Goal: Transaction & Acquisition: Download file/media

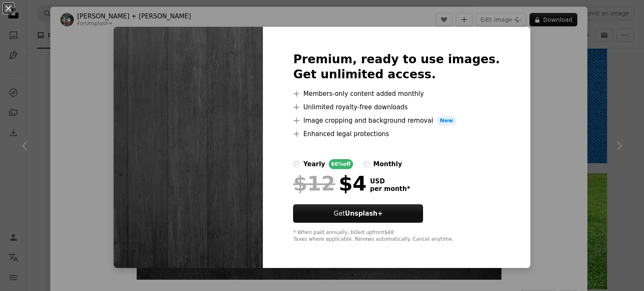
scroll to position [545, 0]
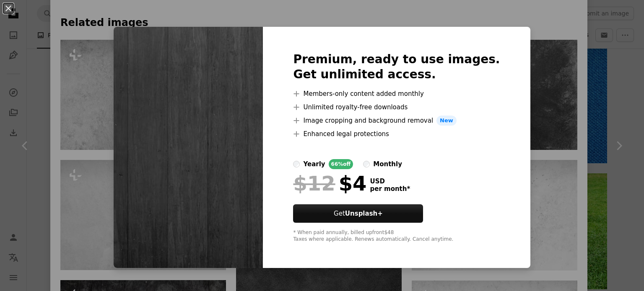
click at [251, 140] on img at bounding box center [188, 148] width 149 height 242
click at [258, 146] on img at bounding box center [188, 148] width 149 height 242
click at [178, 122] on img at bounding box center [188, 148] width 149 height 242
click at [8, 6] on button "An X shape" at bounding box center [8, 8] width 10 height 10
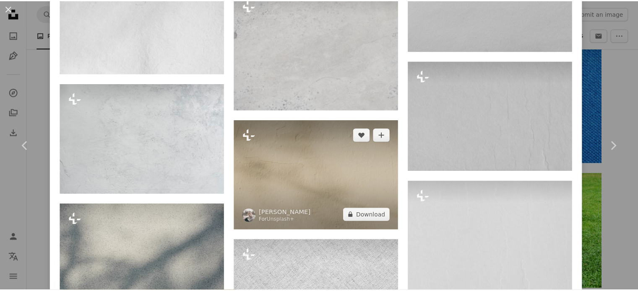
scroll to position [2246, 0]
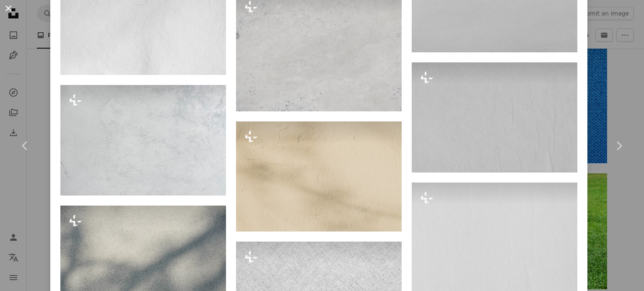
click at [8, 5] on button "An X shape" at bounding box center [8, 8] width 10 height 10
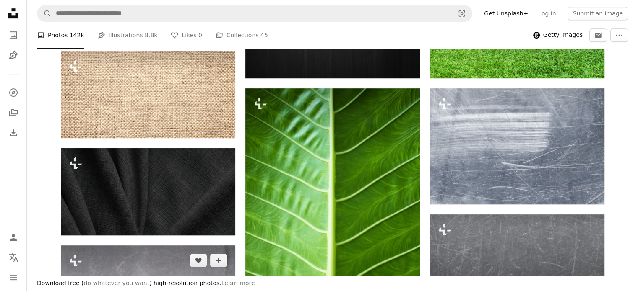
scroll to position [503, 0]
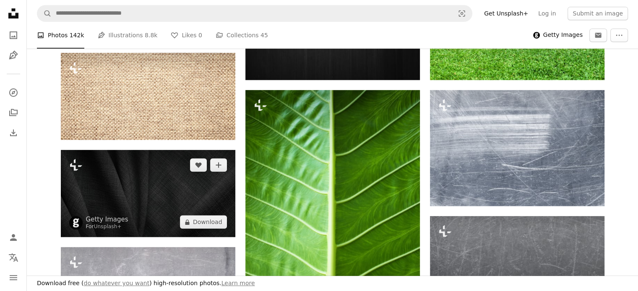
click at [125, 197] on img at bounding box center [148, 193] width 174 height 87
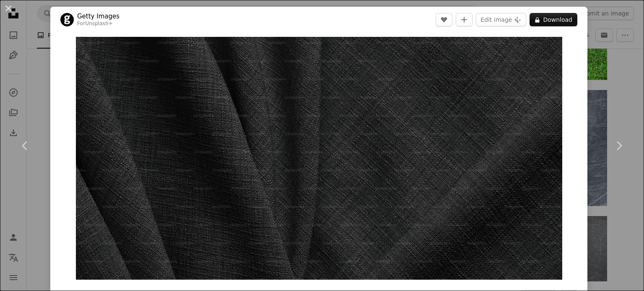
click at [595, 40] on div "An X shape Chevron left Chevron right Getty Images For Unsplash+ A heart A plus…" at bounding box center [322, 145] width 644 height 291
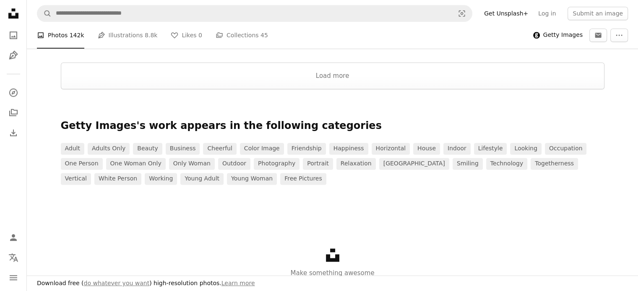
scroll to position [1090, 0]
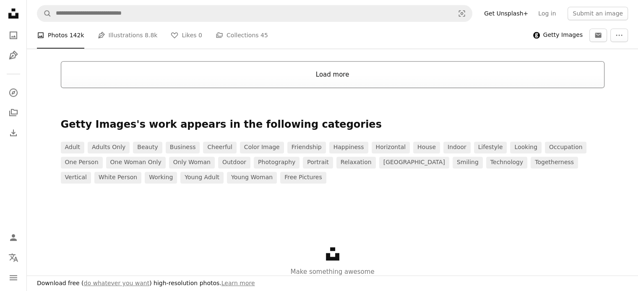
click at [362, 79] on button "Load more" at bounding box center [332, 74] width 543 height 27
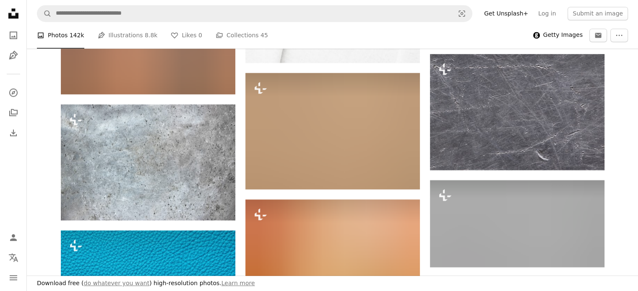
scroll to position [1048, 0]
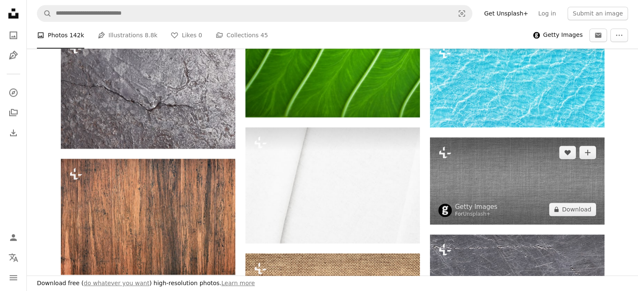
click at [483, 163] on img at bounding box center [517, 181] width 174 height 87
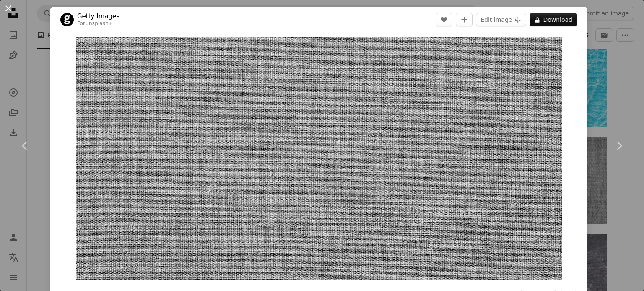
click at [5, 8] on button "An X shape" at bounding box center [8, 8] width 10 height 10
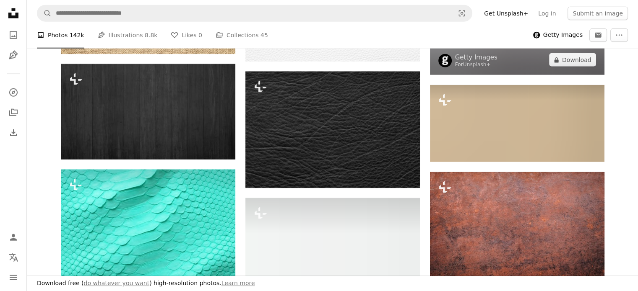
scroll to position [2097, 0]
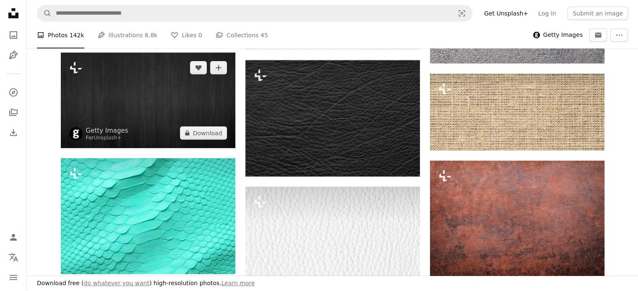
click at [171, 119] on img at bounding box center [148, 101] width 174 height 96
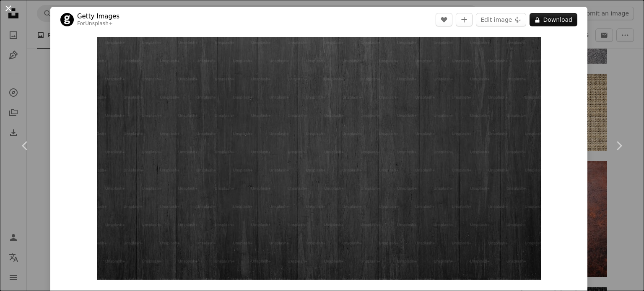
click at [7, 6] on button "An X shape" at bounding box center [8, 8] width 10 height 10
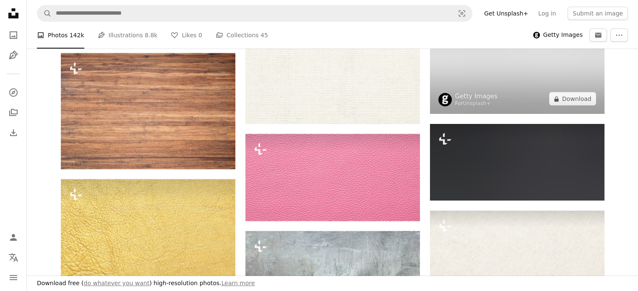
scroll to position [2935, 0]
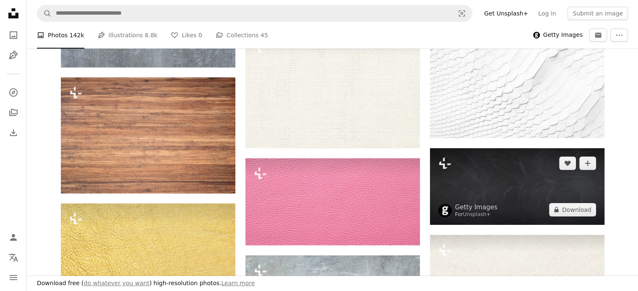
click at [495, 174] on img at bounding box center [517, 186] width 174 height 77
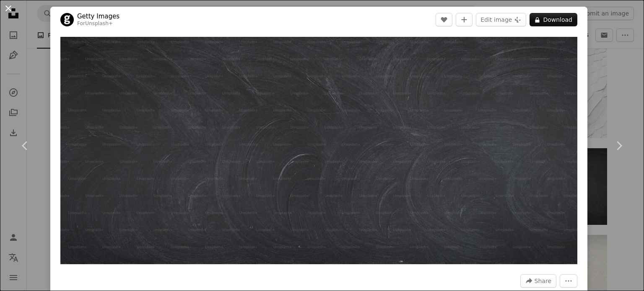
click at [8, 6] on button "An X shape" at bounding box center [8, 8] width 10 height 10
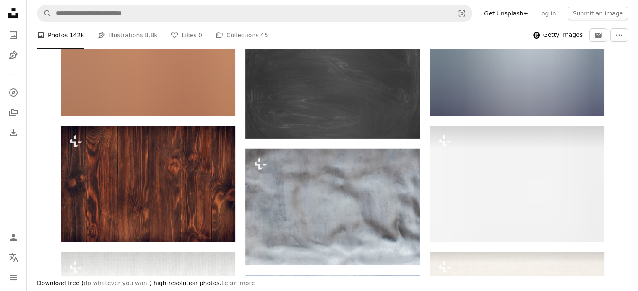
scroll to position [3397, 0]
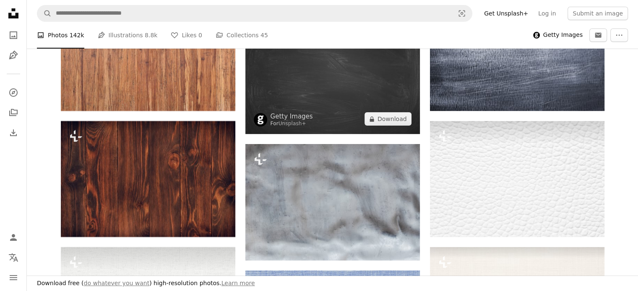
click at [327, 102] on img at bounding box center [332, 76] width 174 height 116
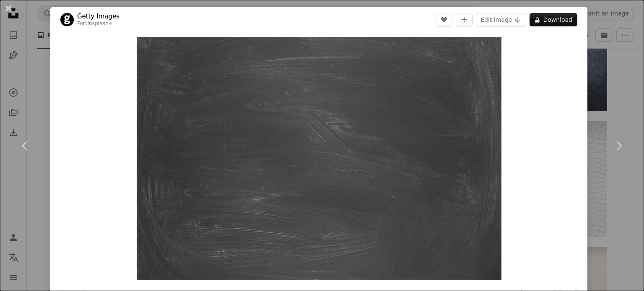
click at [7, 10] on button "An X shape" at bounding box center [8, 8] width 10 height 10
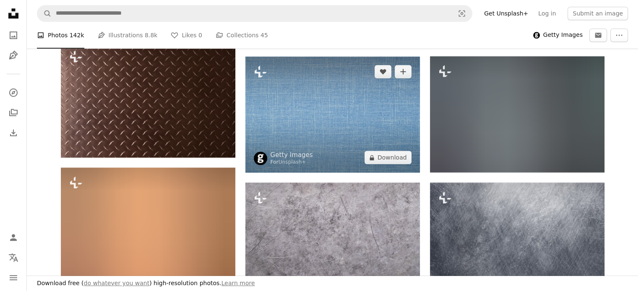
scroll to position [4109, 0]
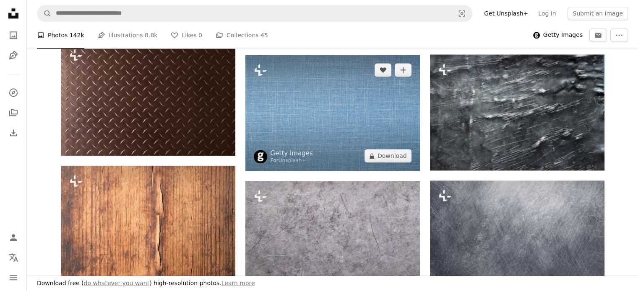
click at [329, 152] on img at bounding box center [332, 113] width 174 height 116
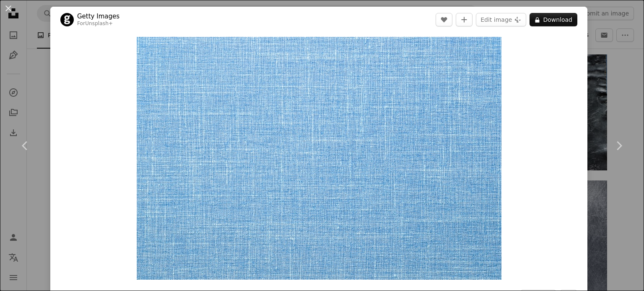
click at [6, 8] on button "An X shape" at bounding box center [8, 8] width 10 height 10
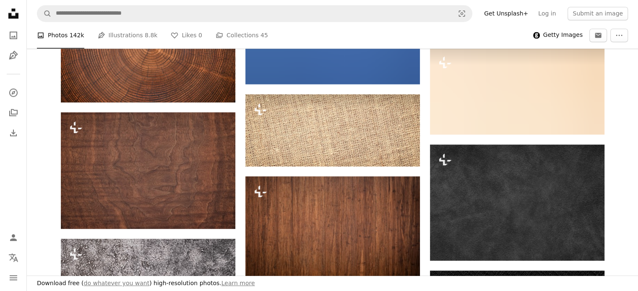
scroll to position [4780, 0]
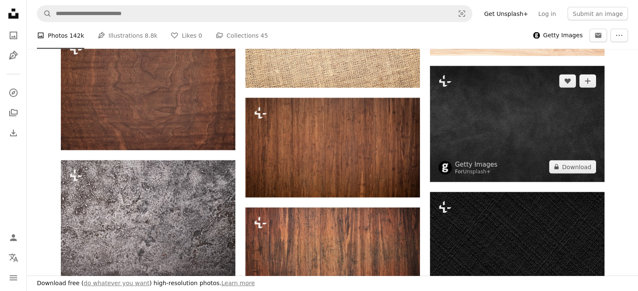
click at [489, 118] on img at bounding box center [517, 124] width 174 height 116
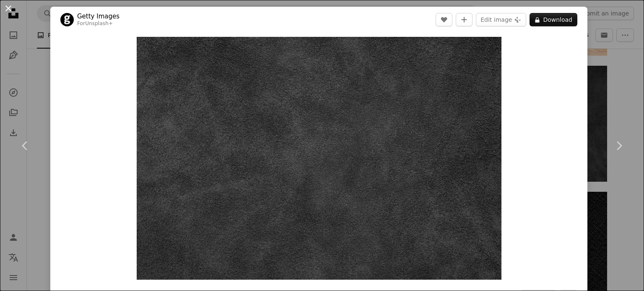
click at [5, 8] on button "An X shape" at bounding box center [8, 8] width 10 height 10
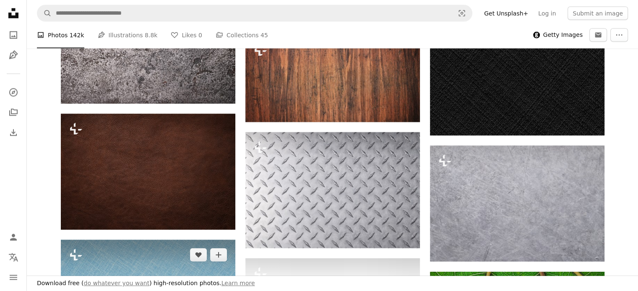
scroll to position [4948, 0]
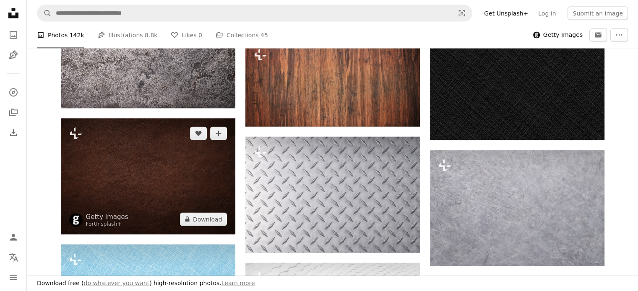
click at [185, 182] on img at bounding box center [148, 177] width 174 height 116
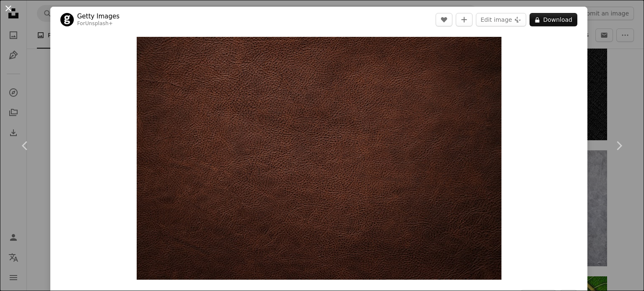
click at [7, 9] on button "An X shape" at bounding box center [8, 8] width 10 height 10
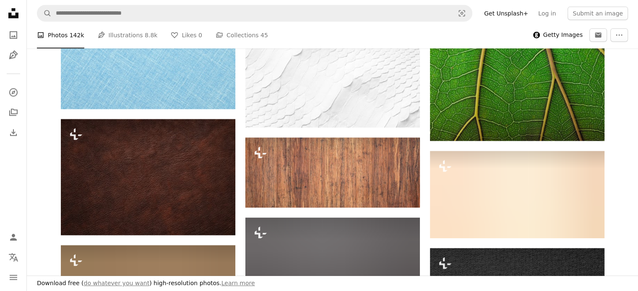
scroll to position [5200, 0]
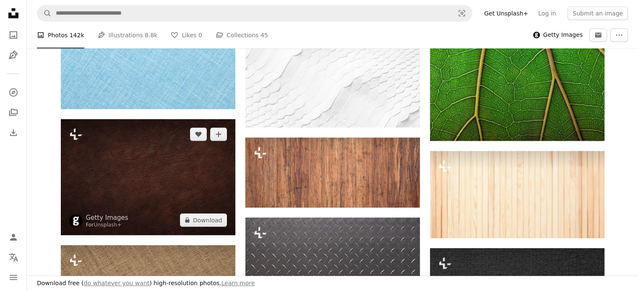
click at [181, 194] on img at bounding box center [148, 178] width 174 height 116
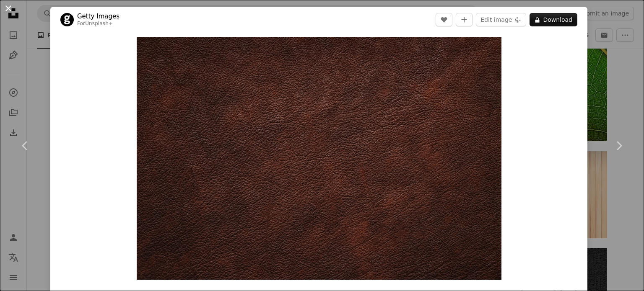
click at [7, 10] on button "An X shape" at bounding box center [8, 8] width 10 height 10
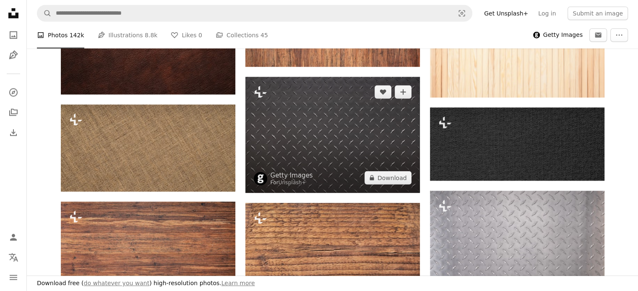
scroll to position [5367, 0]
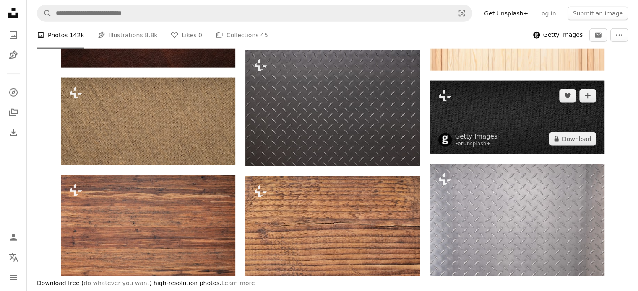
click at [475, 105] on img at bounding box center [517, 117] width 174 height 73
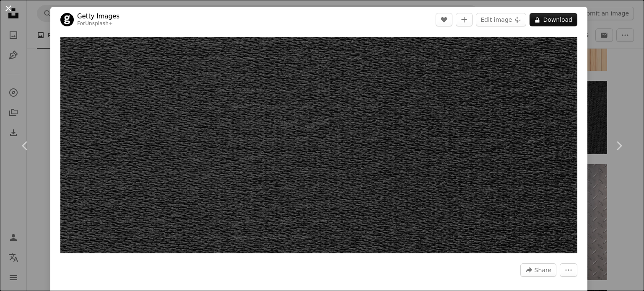
click at [12, 10] on button "An X shape" at bounding box center [8, 8] width 10 height 10
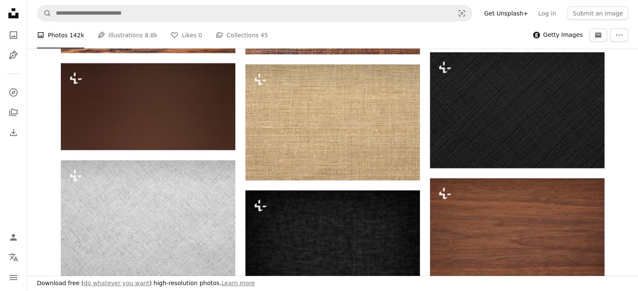
scroll to position [5661, 0]
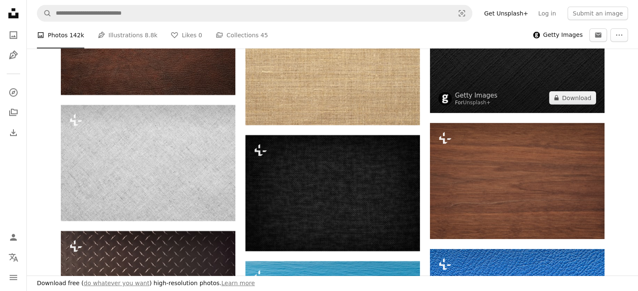
click at [476, 93] on img at bounding box center [517, 55] width 174 height 116
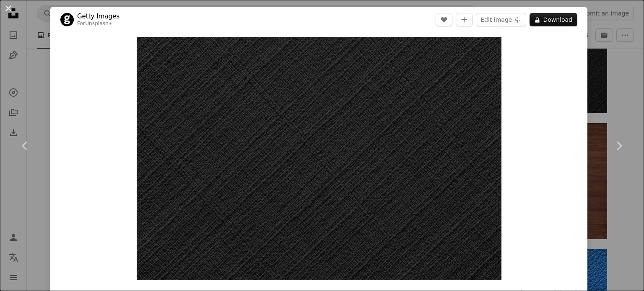
click at [7, 8] on button "An X shape" at bounding box center [8, 8] width 10 height 10
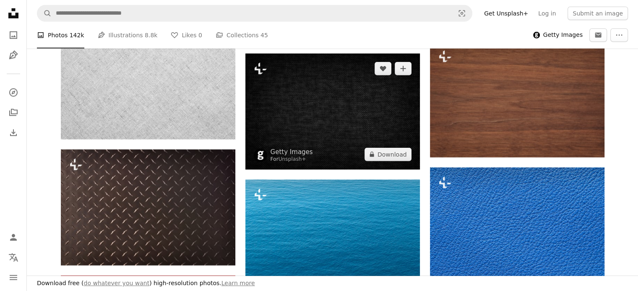
scroll to position [5787, 0]
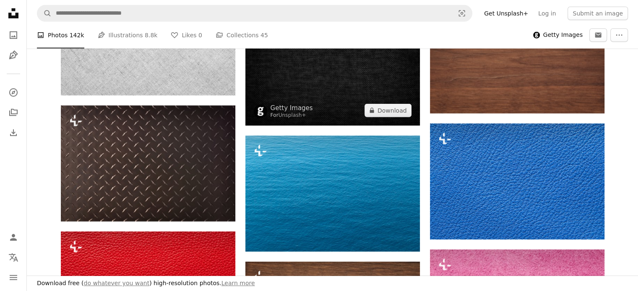
click at [298, 57] on img at bounding box center [332, 68] width 174 height 116
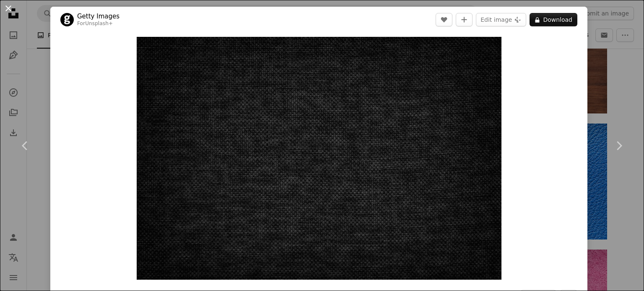
click at [8, 10] on button "An X shape" at bounding box center [8, 8] width 10 height 10
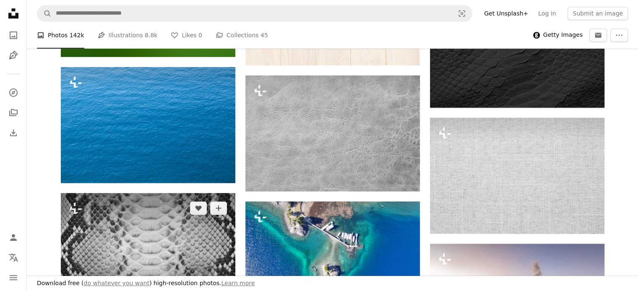
scroll to position [7128, 0]
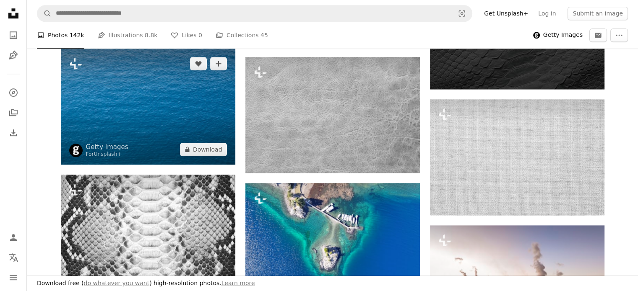
click at [198, 127] on img at bounding box center [148, 107] width 174 height 116
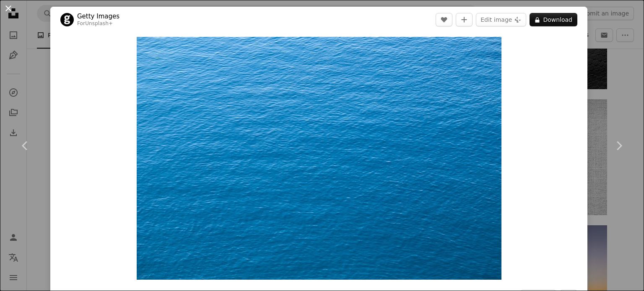
click at [7, 10] on button "An X shape" at bounding box center [8, 8] width 10 height 10
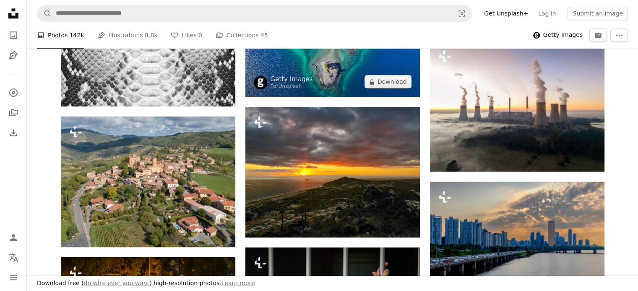
scroll to position [7338, 0]
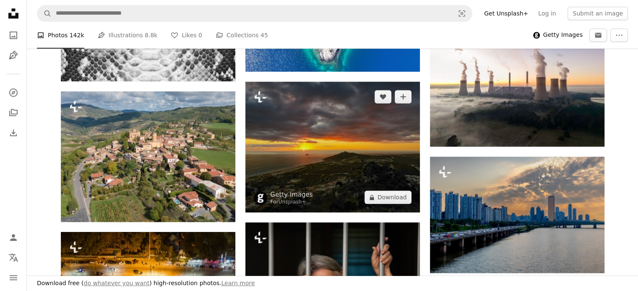
click at [375, 143] on img at bounding box center [332, 147] width 174 height 131
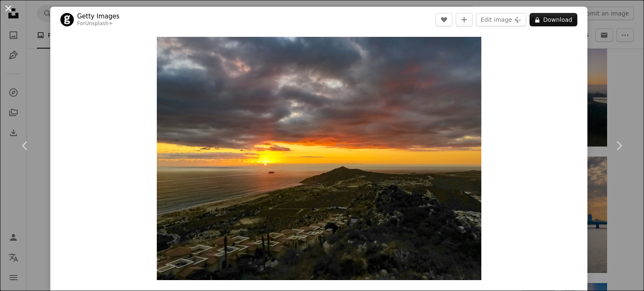
click at [8, 8] on button "An X shape" at bounding box center [8, 8] width 10 height 10
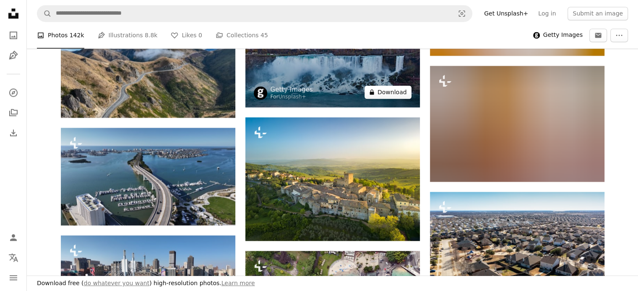
scroll to position [7883, 0]
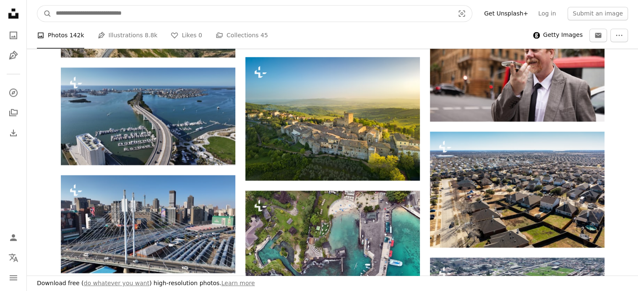
click at [146, 15] on input "Find visuals sitewide" at bounding box center [252, 13] width 400 height 16
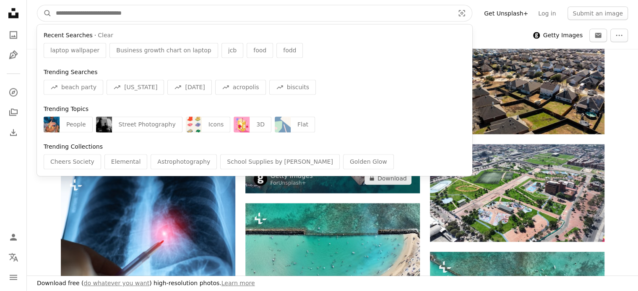
scroll to position [8009, 0]
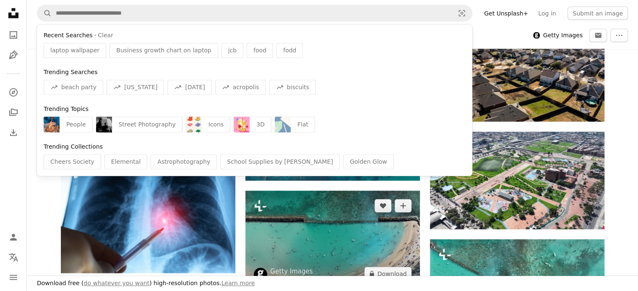
click at [276, 213] on img at bounding box center [332, 240] width 174 height 98
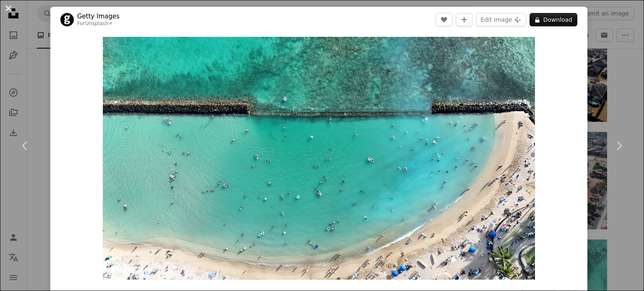
click at [8, 7] on button "An X shape" at bounding box center [8, 8] width 10 height 10
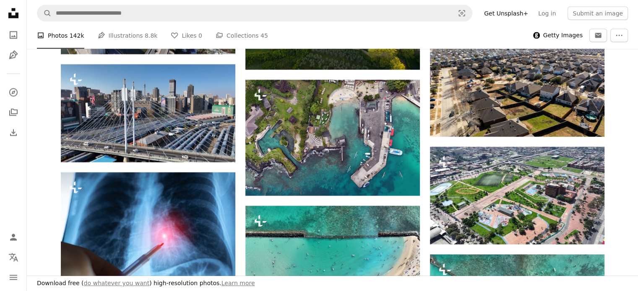
scroll to position [7967, 0]
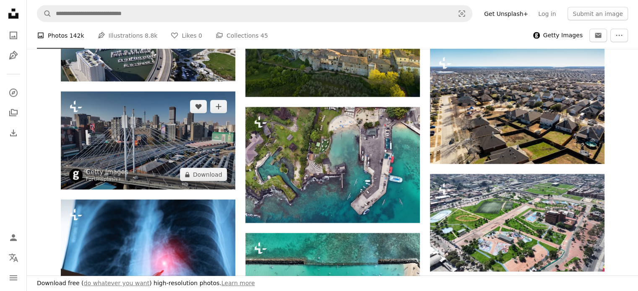
click at [143, 169] on img at bounding box center [148, 140] width 174 height 98
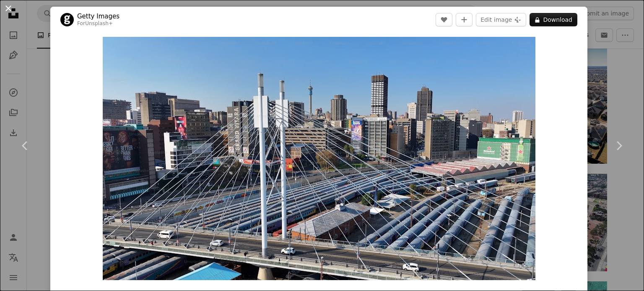
click at [8, 9] on button "An X shape" at bounding box center [8, 8] width 10 height 10
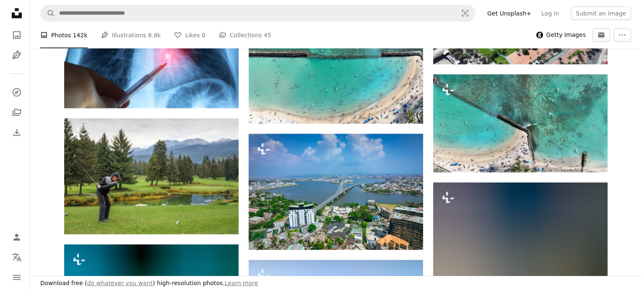
scroll to position [8177, 0]
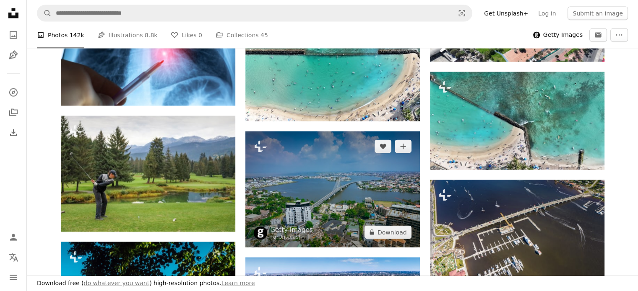
click at [352, 198] on img at bounding box center [332, 190] width 174 height 116
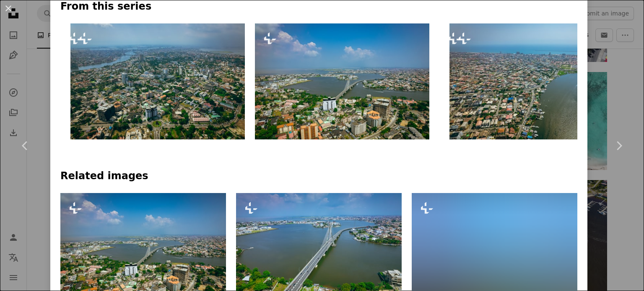
scroll to position [461, 0]
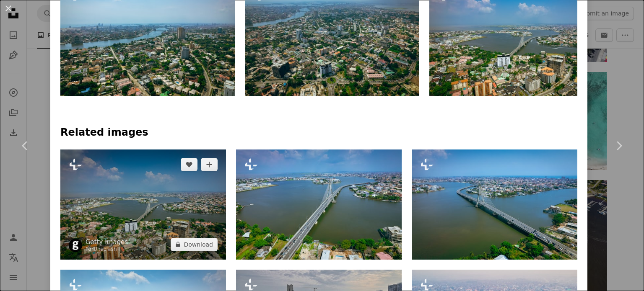
click at [159, 203] on img at bounding box center [143, 205] width 166 height 110
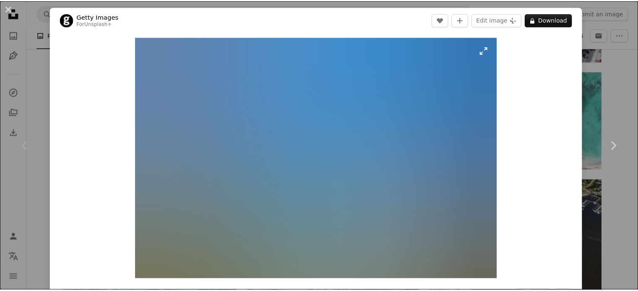
scroll to position [42, 0]
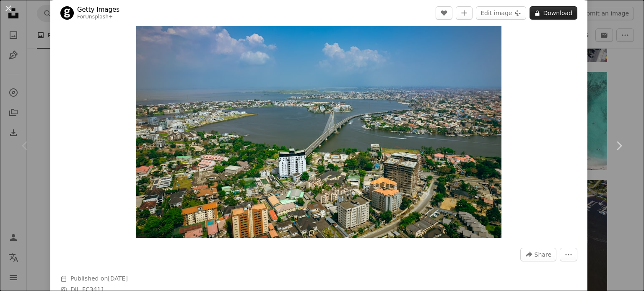
click at [542, 15] on button "A lock Download" at bounding box center [554, 12] width 48 height 13
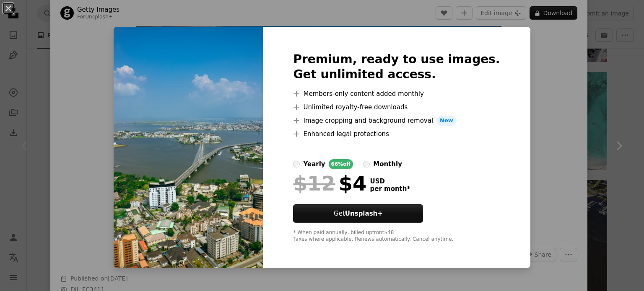
click at [535, 75] on div "An X shape Premium, ready to use images. Get unlimited access. A plus sign Memb…" at bounding box center [322, 145] width 644 height 291
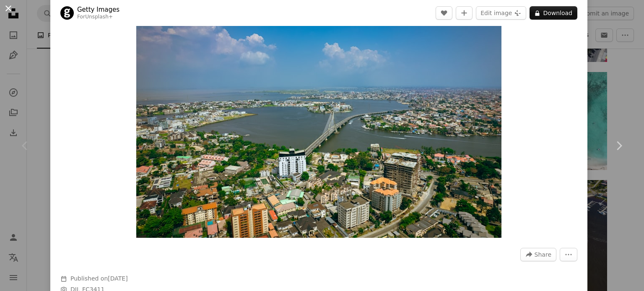
click at [6, 6] on button "An X shape" at bounding box center [8, 8] width 10 height 10
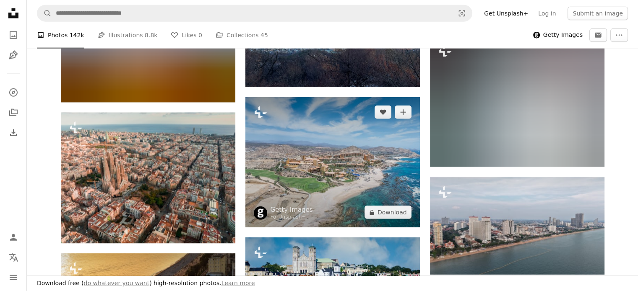
scroll to position [8596, 0]
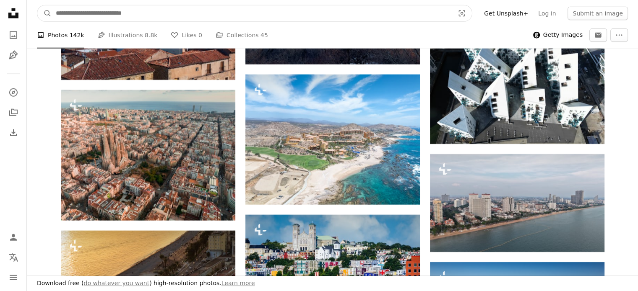
click at [280, 13] on input "Find visuals sitewide" at bounding box center [252, 13] width 400 height 16
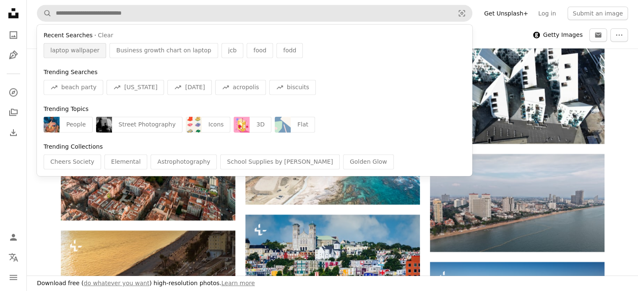
click at [72, 52] on span "laptop wallpaper" at bounding box center [74, 51] width 49 height 8
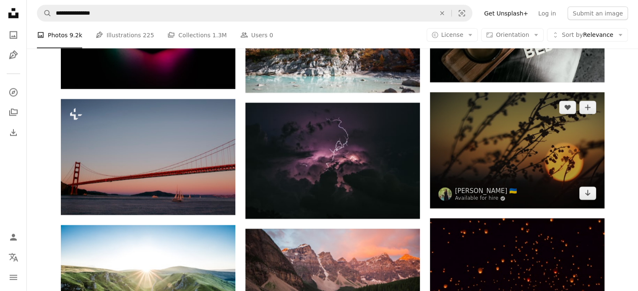
scroll to position [1593, 0]
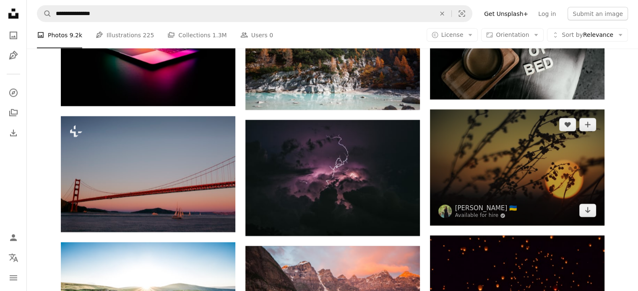
click at [517, 147] on img at bounding box center [517, 167] width 174 height 116
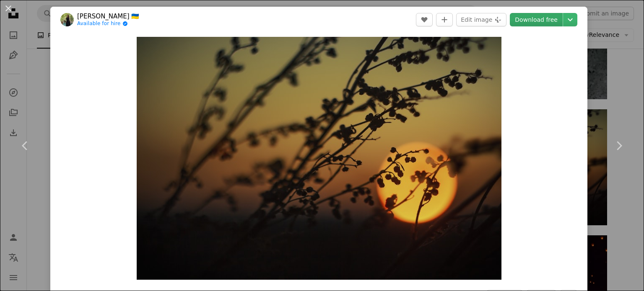
click at [540, 23] on link "Download free" at bounding box center [536, 19] width 53 height 13
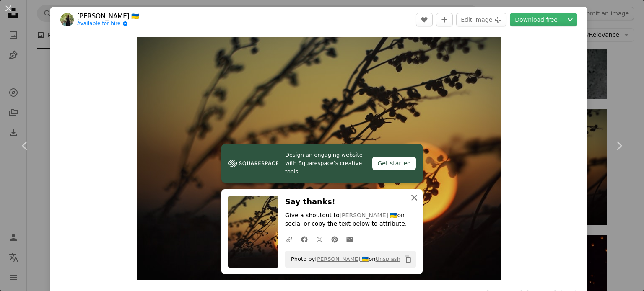
click at [413, 196] on icon "An X shape" at bounding box center [414, 198] width 10 height 10
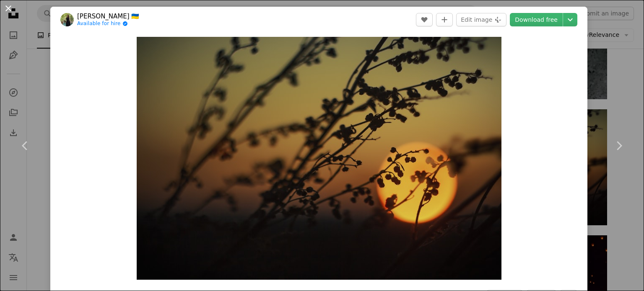
click at [8, 10] on button "An X shape" at bounding box center [8, 8] width 10 height 10
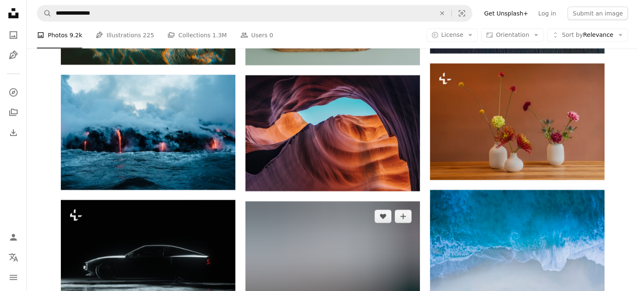
scroll to position [2013, 0]
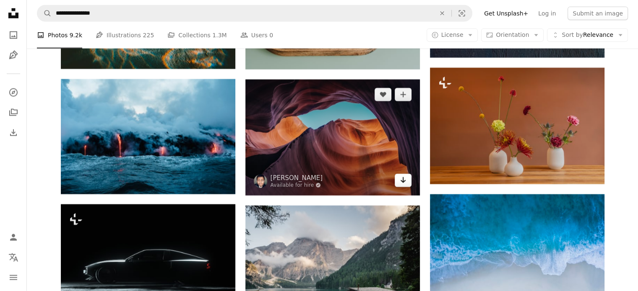
click at [406, 180] on icon "Arrow pointing down" at bounding box center [403, 180] width 7 height 10
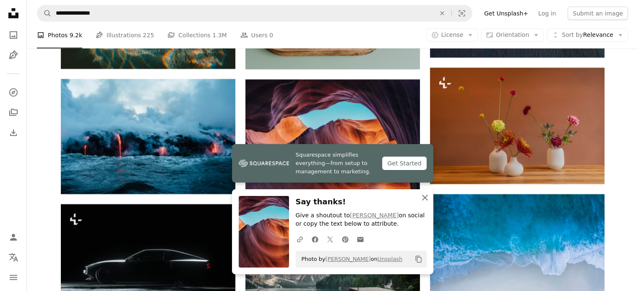
click at [429, 200] on icon "An X shape" at bounding box center [425, 198] width 10 height 10
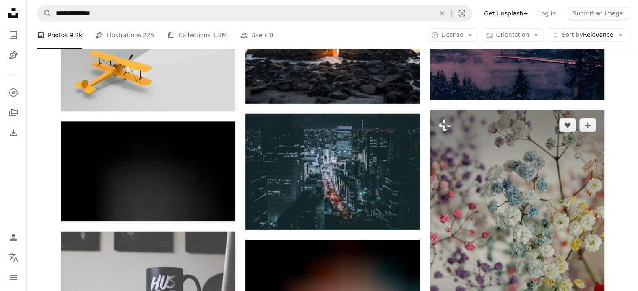
scroll to position [3229, 0]
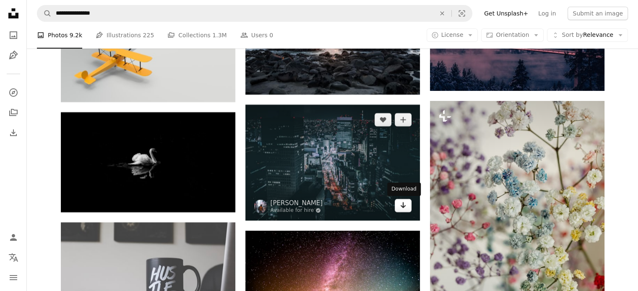
click at [405, 205] on icon "Arrow pointing down" at bounding box center [403, 205] width 7 height 10
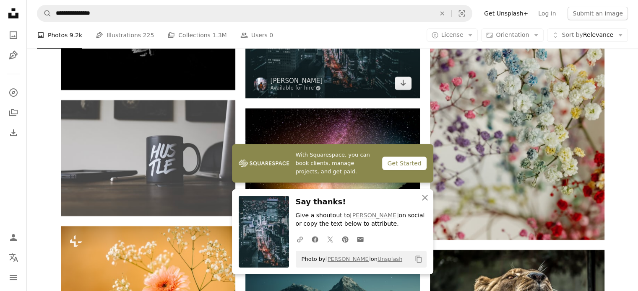
scroll to position [3355, 0]
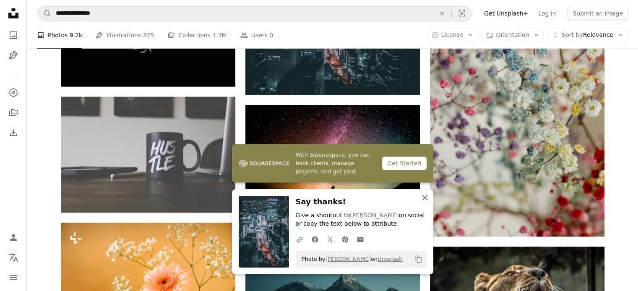
click at [421, 198] on icon "An X shape" at bounding box center [425, 198] width 10 height 10
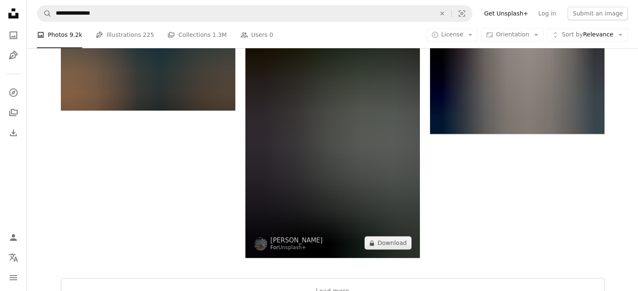
scroll to position [3858, 0]
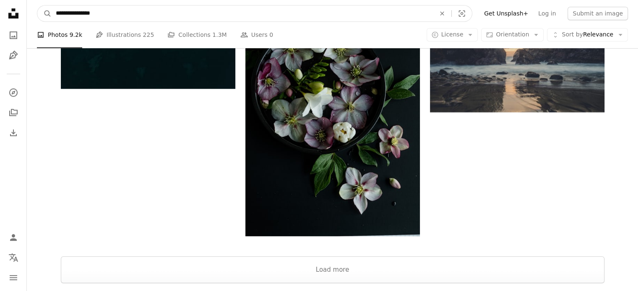
click at [194, 16] on input "**********" at bounding box center [242, 13] width 381 height 16
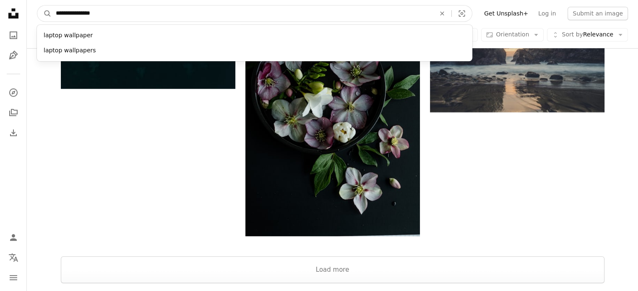
click at [194, 16] on input "**********" at bounding box center [242, 13] width 381 height 16
